Goal: Task Accomplishment & Management: Use online tool/utility

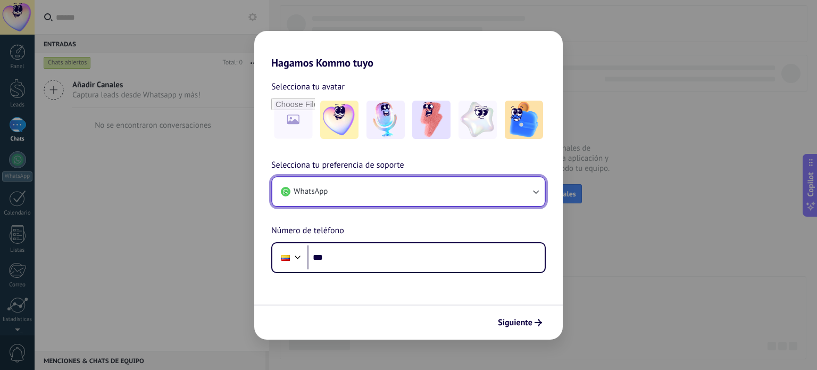
click at [350, 193] on button "WhatsApp" at bounding box center [408, 191] width 272 height 29
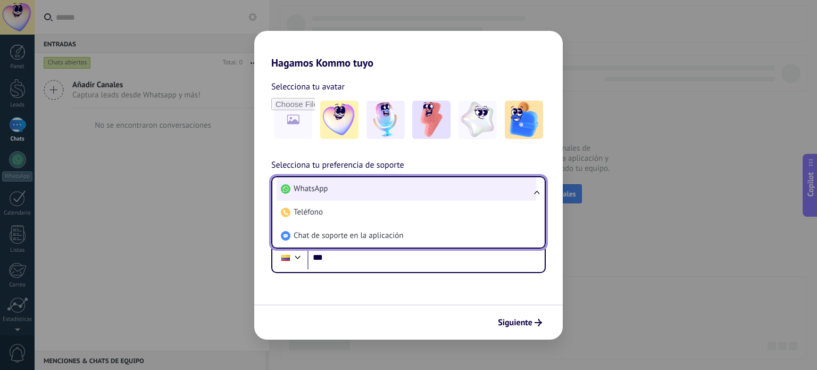
click at [327, 191] on span "WhatsApp" at bounding box center [311, 189] width 34 height 11
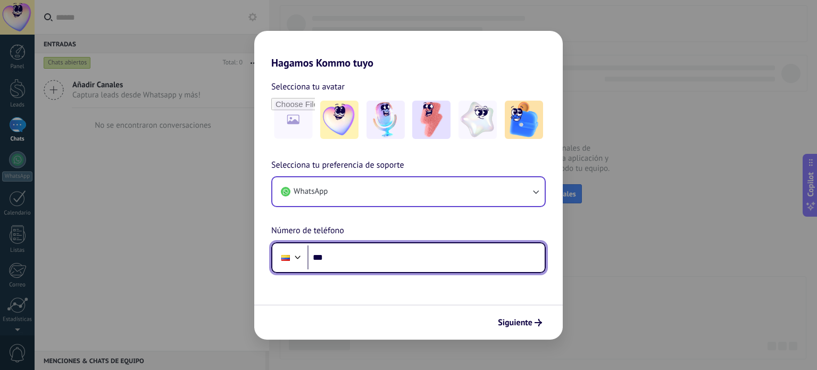
click at [341, 254] on input "***" at bounding box center [425, 257] width 237 height 24
type input "**********"
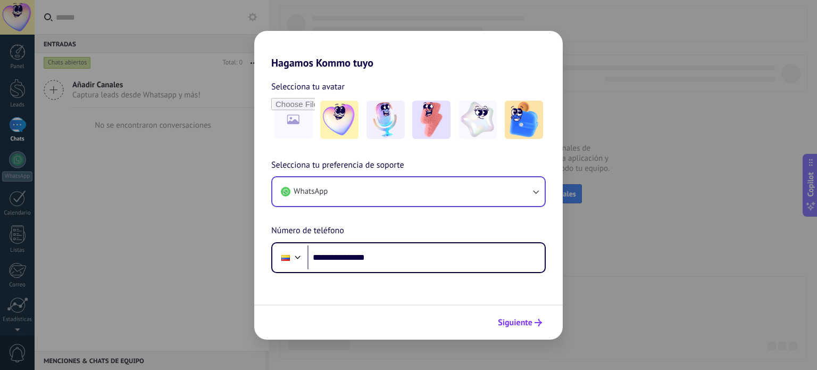
click at [525, 322] on span "Siguiente" at bounding box center [515, 322] width 35 height 7
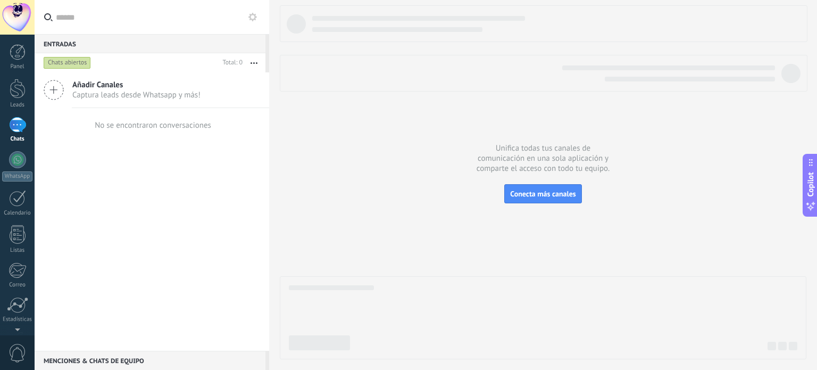
click at [253, 20] on use at bounding box center [252, 17] width 9 height 9
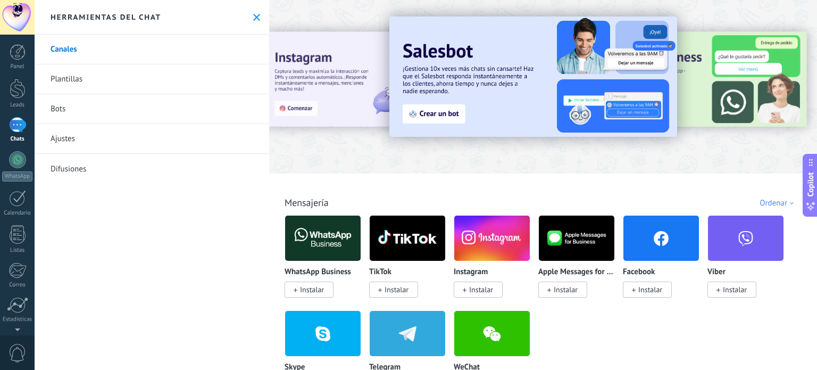
click at [68, 140] on link "Ajustes" at bounding box center [152, 139] width 235 height 30
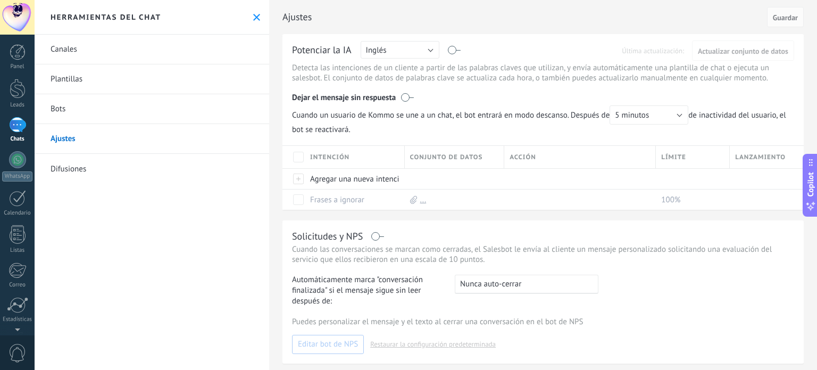
click at [250, 11] on div "Herramientas del chat" at bounding box center [152, 17] width 235 height 35
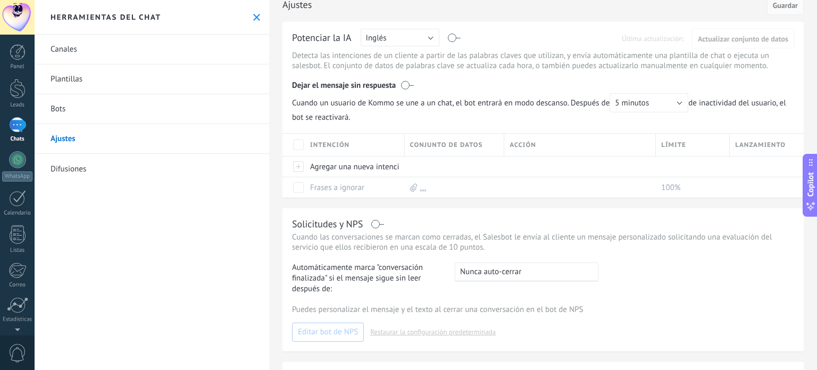
scroll to position [7, 0]
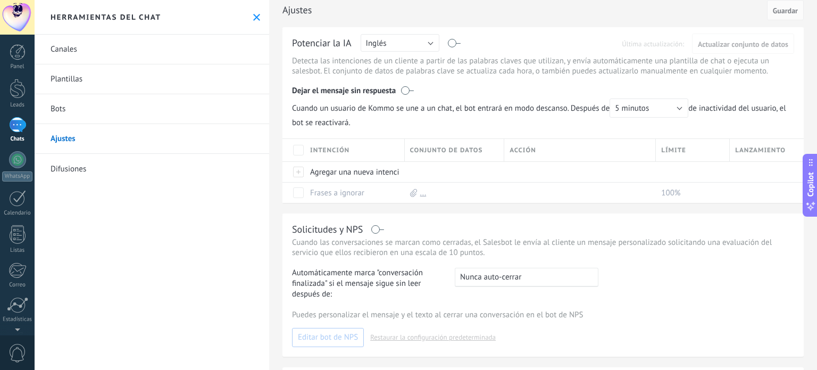
click at [253, 18] on use at bounding box center [256, 17] width 7 height 7
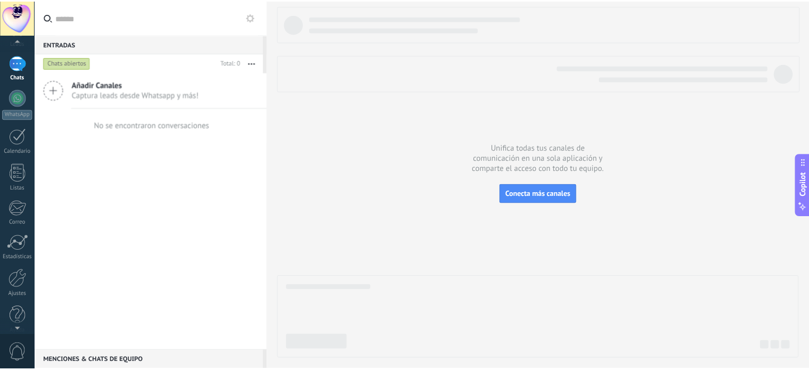
scroll to position [72, 0]
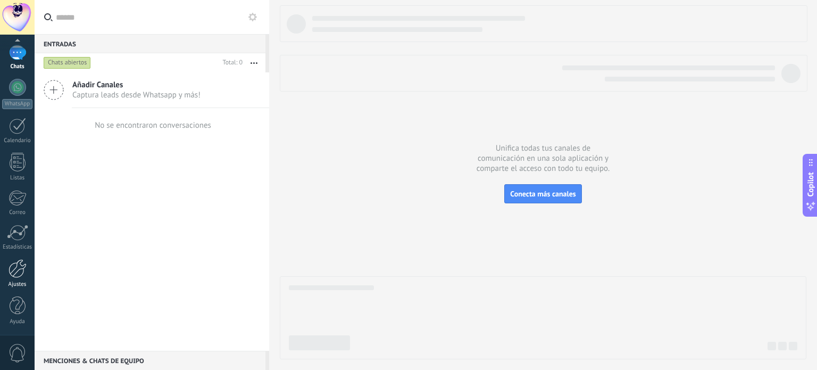
click at [23, 270] on div at bounding box center [18, 268] width 18 height 19
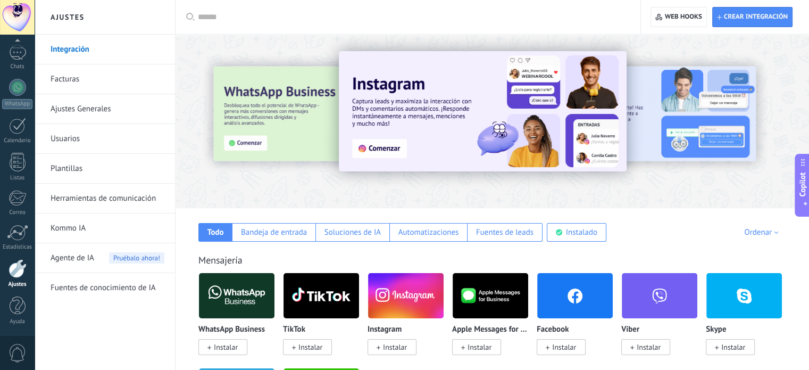
click at [87, 46] on link "Integración" at bounding box center [108, 50] width 114 height 30
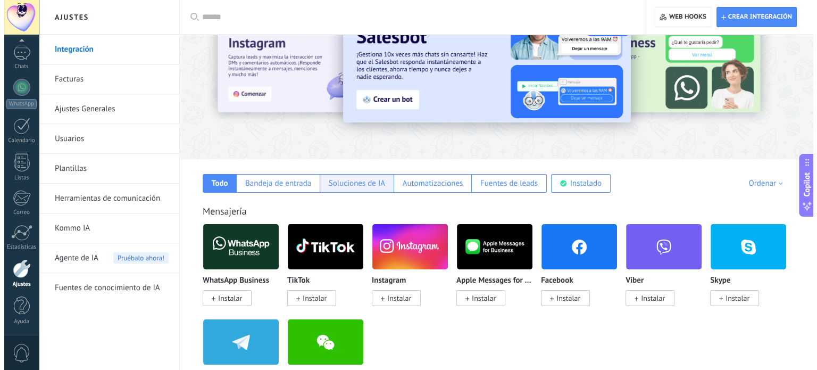
scroll to position [53, 0]
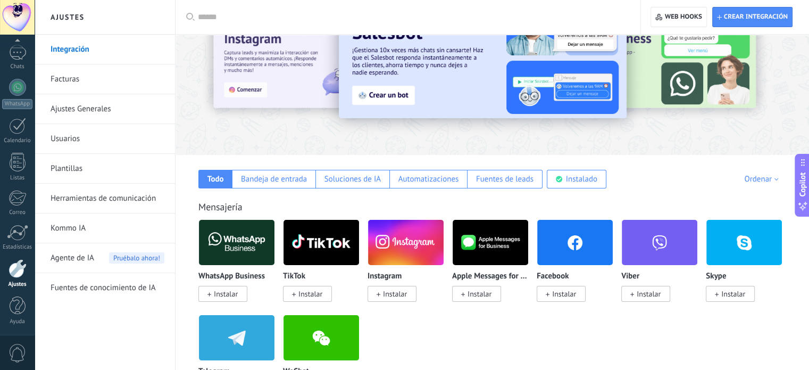
click at [550, 243] on img at bounding box center [575, 243] width 76 height 52
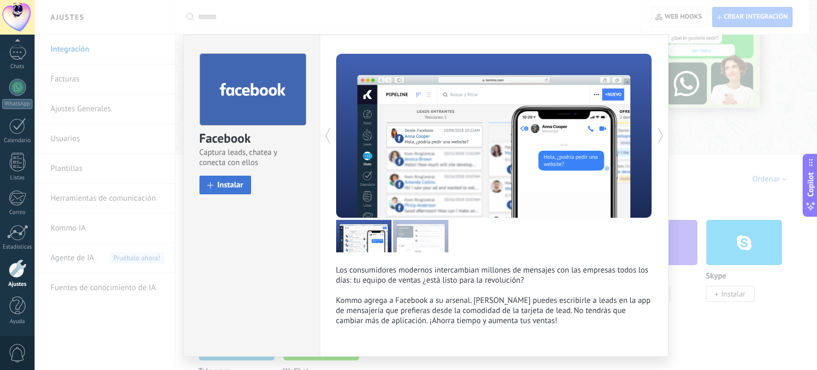
click at [229, 187] on span "Instalar" at bounding box center [231, 185] width 26 height 8
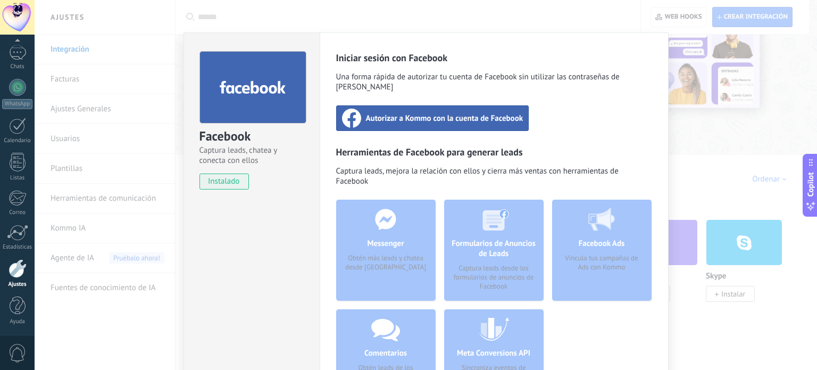
scroll to position [0, 0]
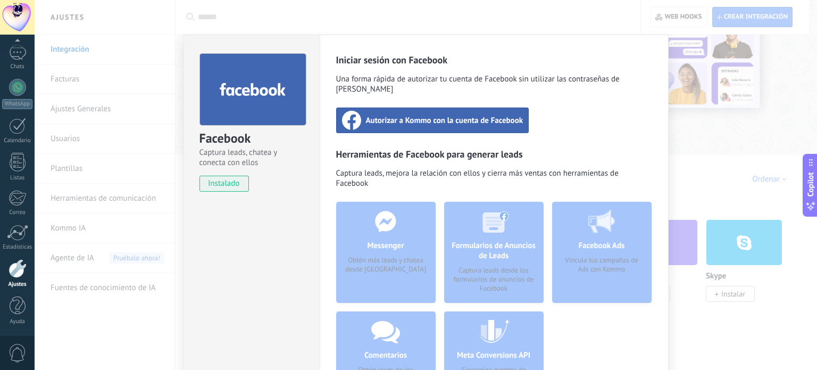
click at [513, 115] on span "Autorizar a Kommo con la cuenta de Facebook" at bounding box center [444, 120] width 157 height 11
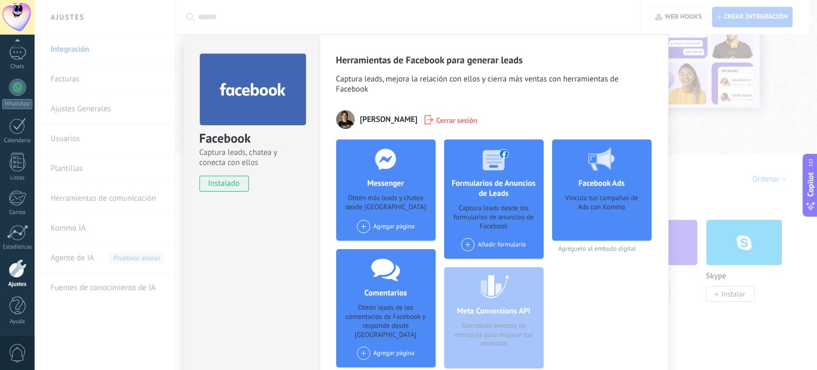
click at [387, 168] on icon at bounding box center [386, 158] width 28 height 21
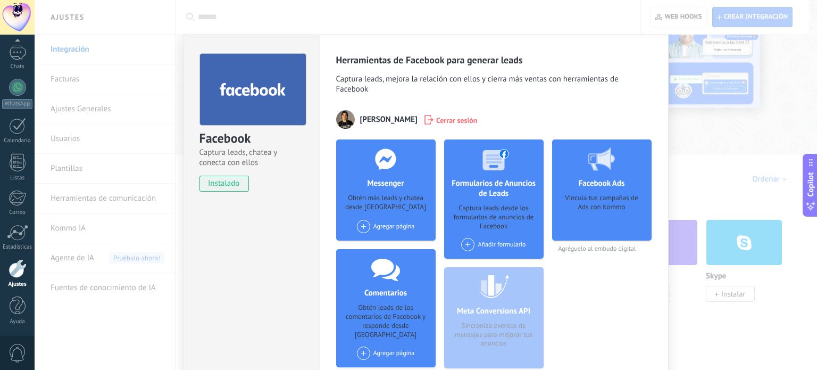
click at [360, 227] on span at bounding box center [363, 226] width 13 height 13
click at [380, 228] on div "Agregar página Bouncyactive" at bounding box center [386, 226] width 58 height 13
click at [379, 246] on div "Bouncyactive" at bounding box center [391, 246] width 71 height 23
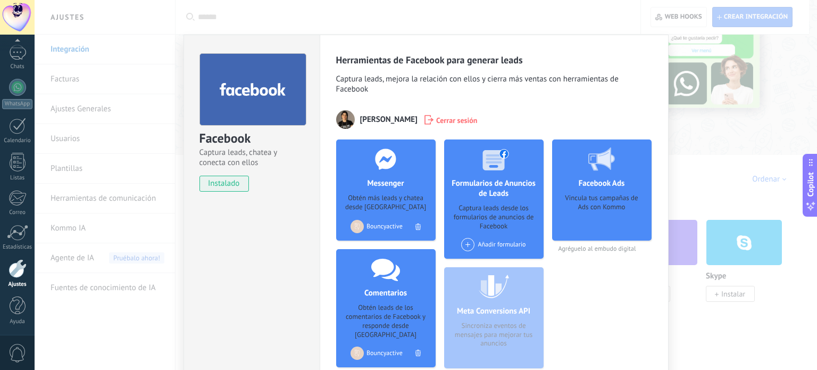
click at [604, 314] on div "Facebook Ads Vincula tus campañas de Ads con Kommo Agréguelo al embudo digital" at bounding box center [601, 257] width 99 height 237
click at [764, 312] on div "Facebook Captura leads, chatea y conecta con ellos instalado Desinstalar Herram…" at bounding box center [426, 185] width 783 height 370
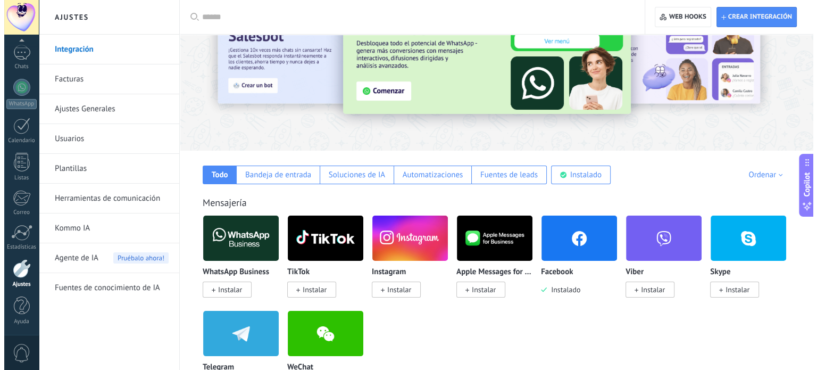
scroll to position [53, 0]
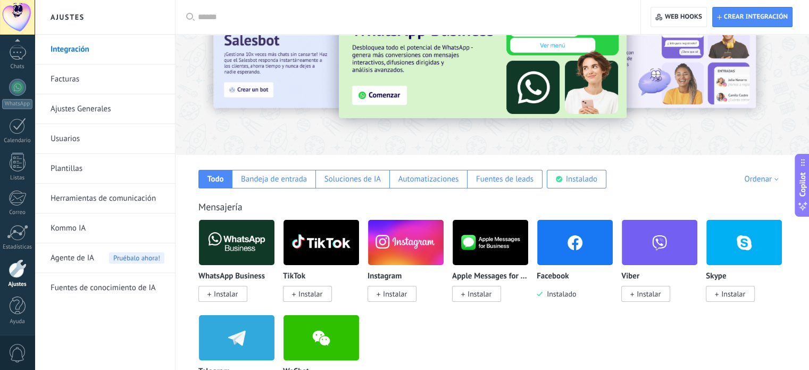
click at [230, 294] on span "Instalar" at bounding box center [226, 294] width 24 height 10
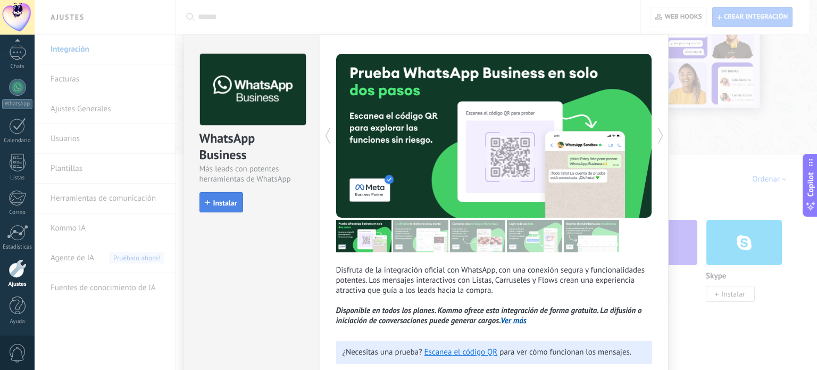
click at [219, 203] on span "Instalar" at bounding box center [225, 202] width 24 height 7
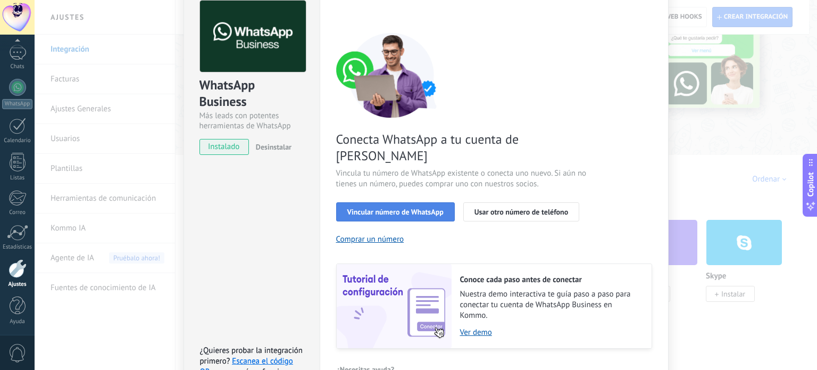
click at [438, 208] on span "Vincular número de WhatsApp" at bounding box center [395, 211] width 96 height 7
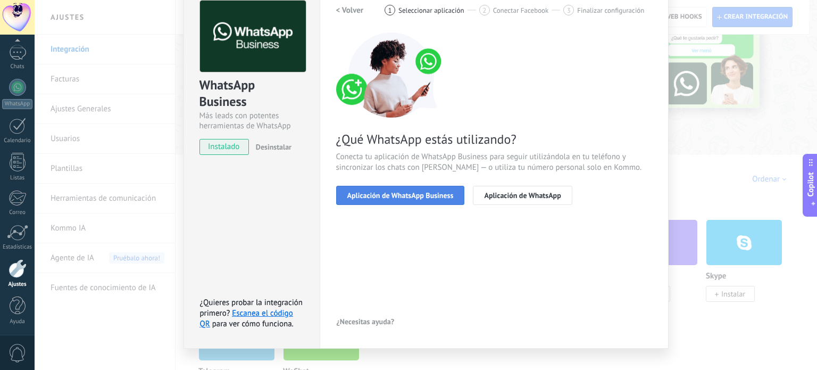
click at [433, 197] on span "Aplicación de WhatsApp Business" at bounding box center [400, 195] width 106 height 7
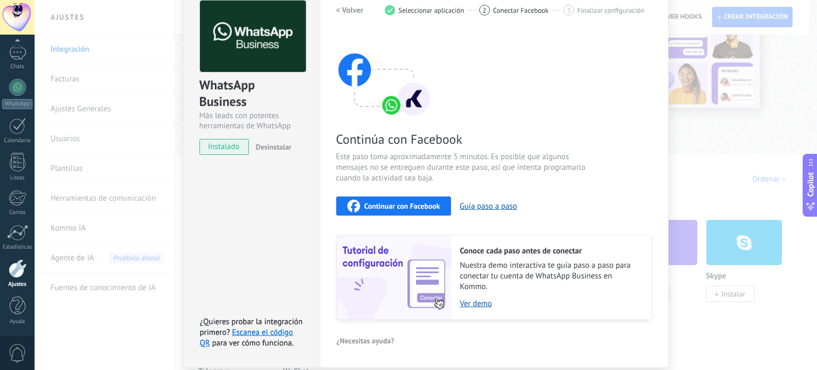
click at [393, 199] on div "Continuar con Facebook" at bounding box center [393, 205] width 93 height 13
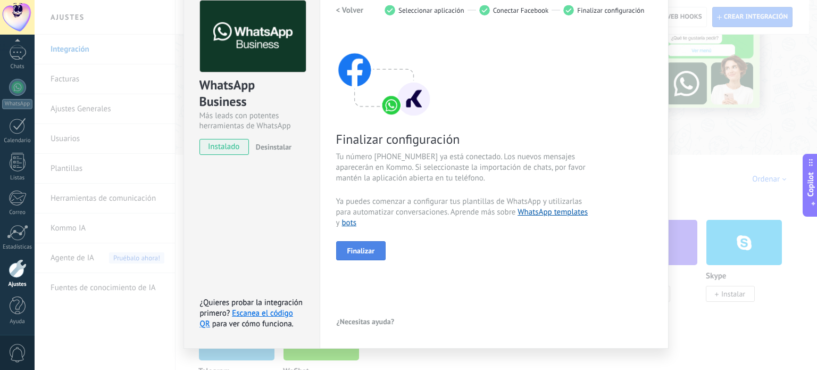
click at [366, 253] on span "Finalizar" at bounding box center [361, 250] width 28 height 7
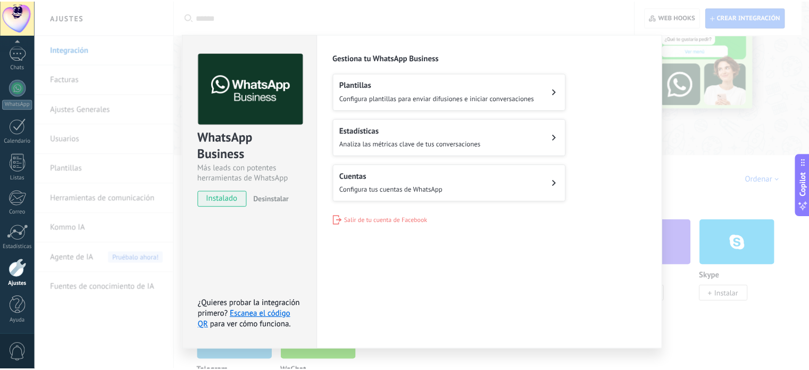
scroll to position [0, 0]
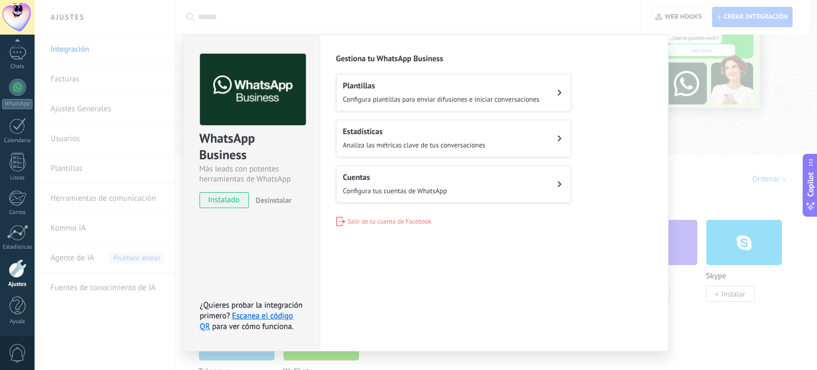
click at [705, 186] on div "WhatsApp Business Más leads con potentes herramientas de WhatsApp instalado Des…" at bounding box center [426, 185] width 783 height 370
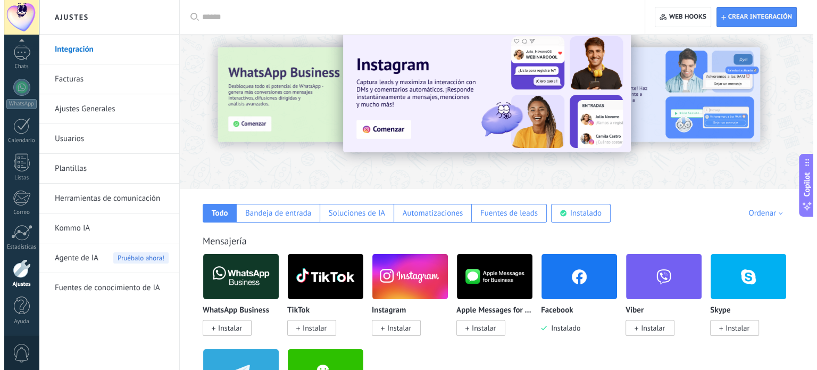
scroll to position [53, 0]
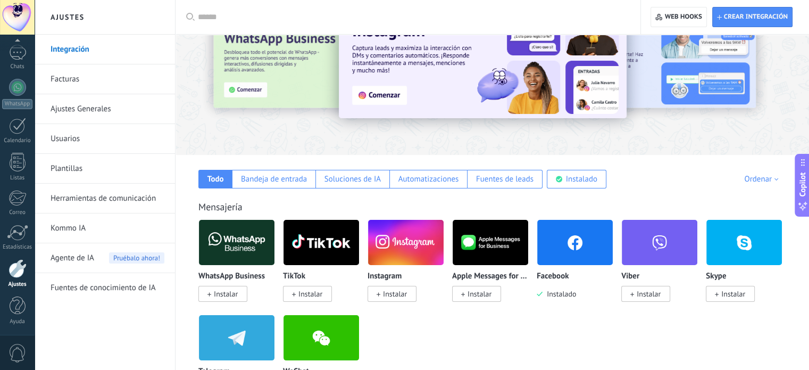
click at [243, 253] on img at bounding box center [237, 243] width 76 height 52
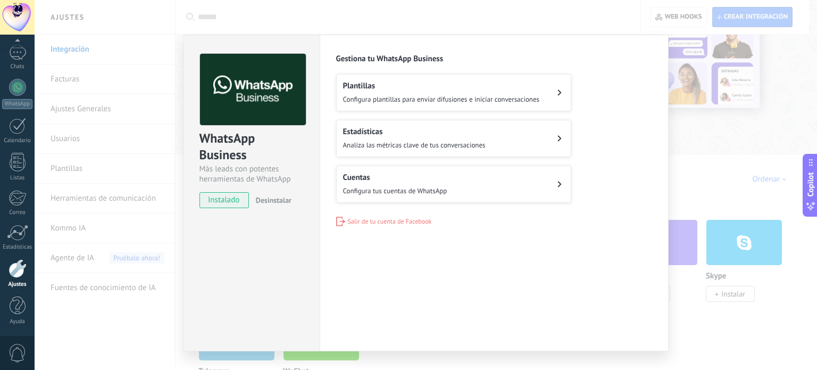
click at [390, 180] on h2 "Cuentas" at bounding box center [395, 177] width 104 height 10
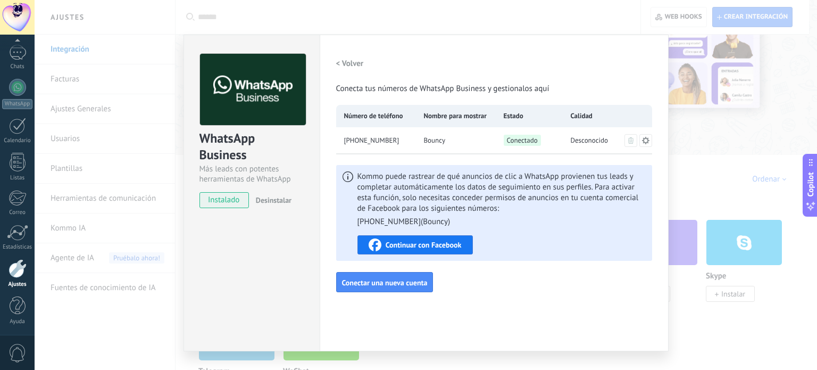
click at [415, 241] on span "Continuar con Facebook" at bounding box center [424, 244] width 76 height 7
click at [605, 308] on div "Configuraciones Autorizaciones Esta pestaña registra a los usuarios que han con…" at bounding box center [494, 193] width 349 height 317
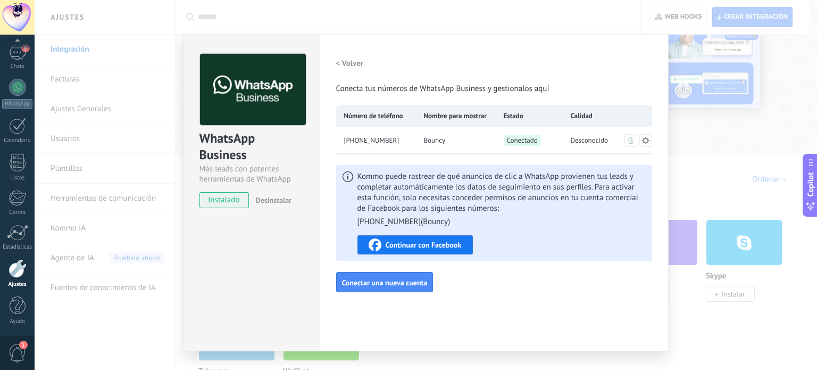
click at [422, 239] on div "Continuar con Facebook" at bounding box center [415, 244] width 93 height 13
